Goal: Find contact information: Find contact information

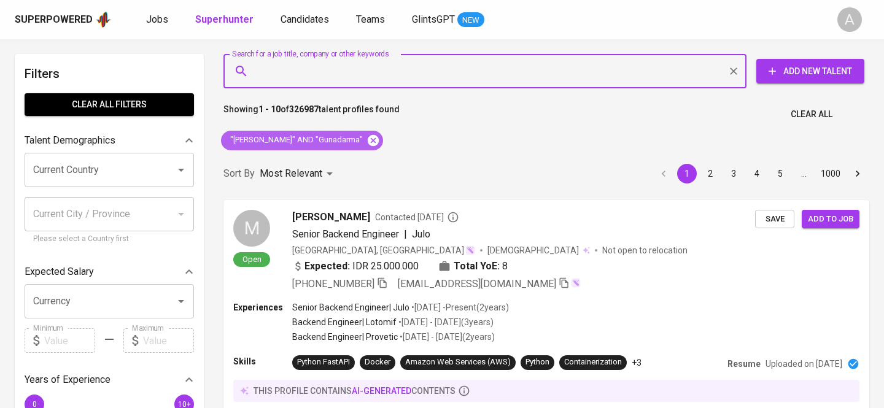
click at [380, 140] on icon at bounding box center [374, 141] width 14 height 14
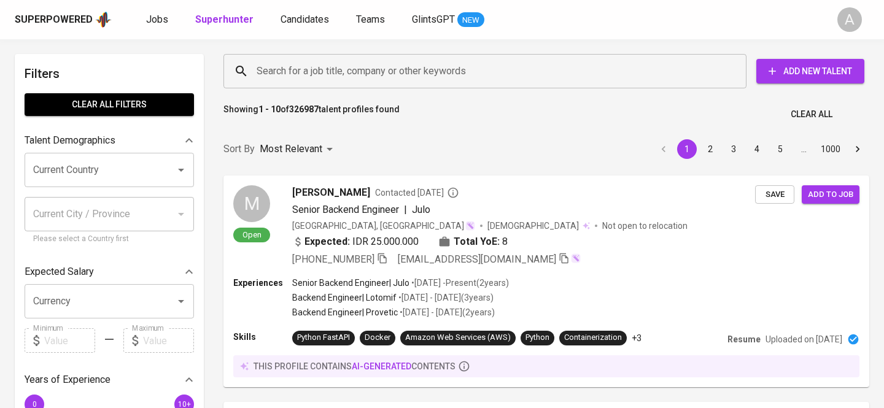
click at [337, 76] on input "Search for a job title, company or other keywords" at bounding box center [488, 71] width 469 height 23
click at [316, 74] on input "Search for a job title, company or other keywords" at bounding box center [488, 71] width 469 height 23
click at [302, 74] on input "Search for a job title, company or other keywords" at bounding box center [488, 71] width 469 height 23
click at [298, 72] on input "Search for a job title, company or other keywords" at bounding box center [488, 71] width 469 height 23
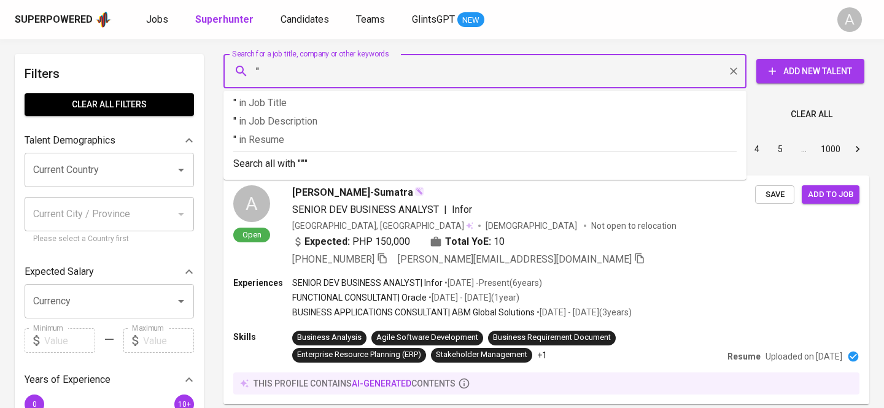
paste input "[PERSON_NAME] Meitya"
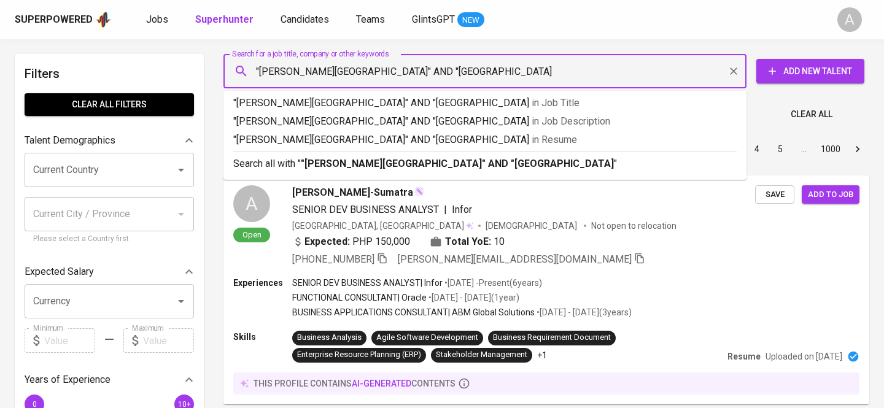
type input ""[PERSON_NAME][GEOGRAPHIC_DATA]" AND "[GEOGRAPHIC_DATA]""
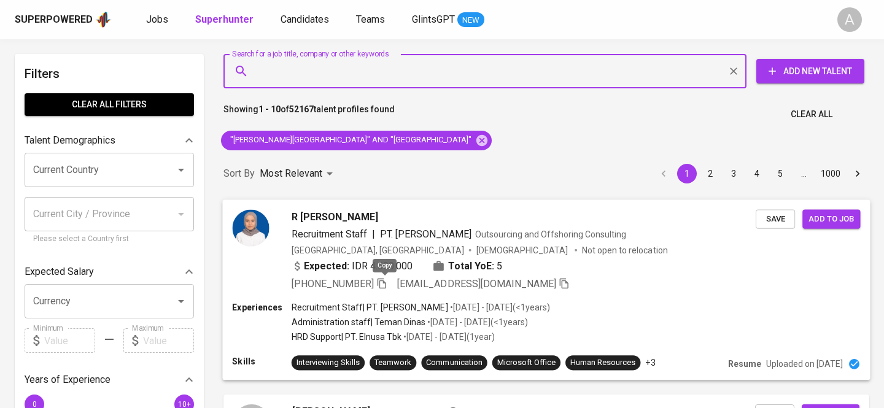
click at [386, 281] on icon "button" at bounding box center [382, 283] width 9 height 10
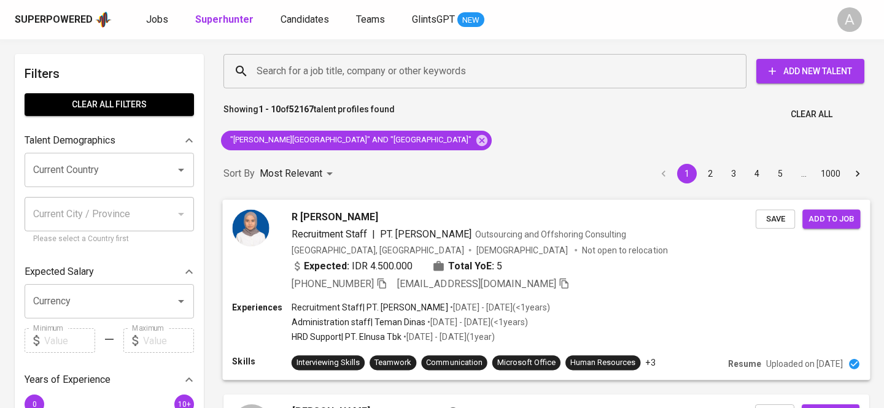
click at [585, 278] on div "[PHONE_NUMBER] [EMAIL_ADDRESS][DOMAIN_NAME]" at bounding box center [524, 283] width 464 height 15
